Goal: Navigation & Orientation: Find specific page/section

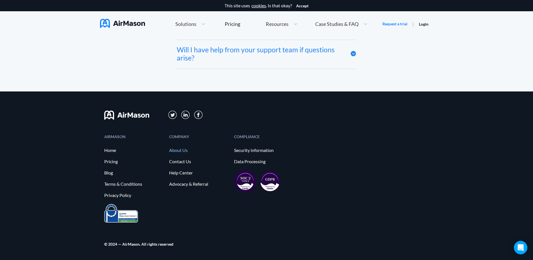
click at [178, 149] on link "About Us" at bounding box center [198, 150] width 59 height 5
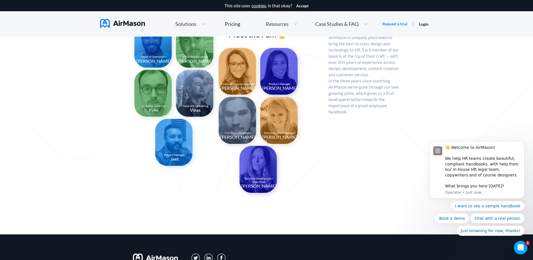
scroll to position [588, 0]
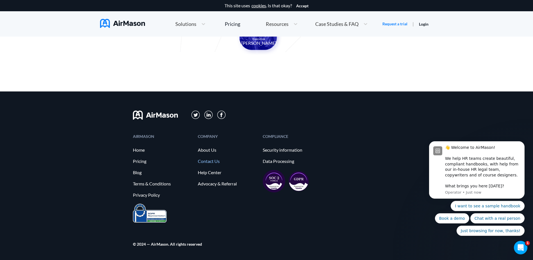
click at [217, 160] on link "Contact Us" at bounding box center [227, 160] width 59 height 5
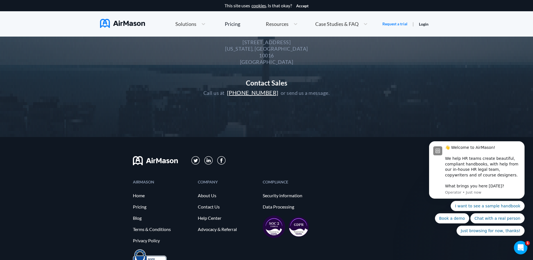
scroll to position [143, 0]
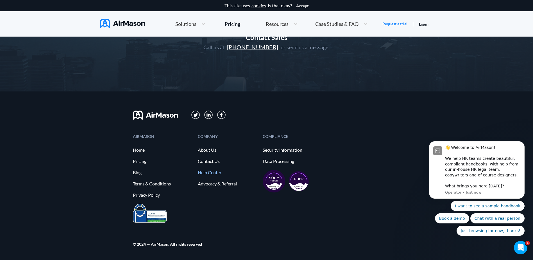
click at [211, 174] on link "Help Center" at bounding box center [227, 172] width 59 height 5
click at [218, 181] on link "Advocacy & Referral" at bounding box center [227, 183] width 59 height 5
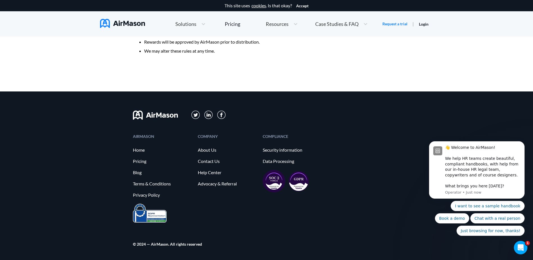
scroll to position [435, 0]
click at [144, 151] on link "Home" at bounding box center [162, 149] width 59 height 5
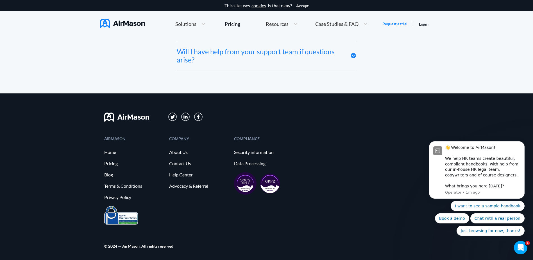
scroll to position [3120, 0]
